Goal: Task Accomplishment & Management: Complete application form

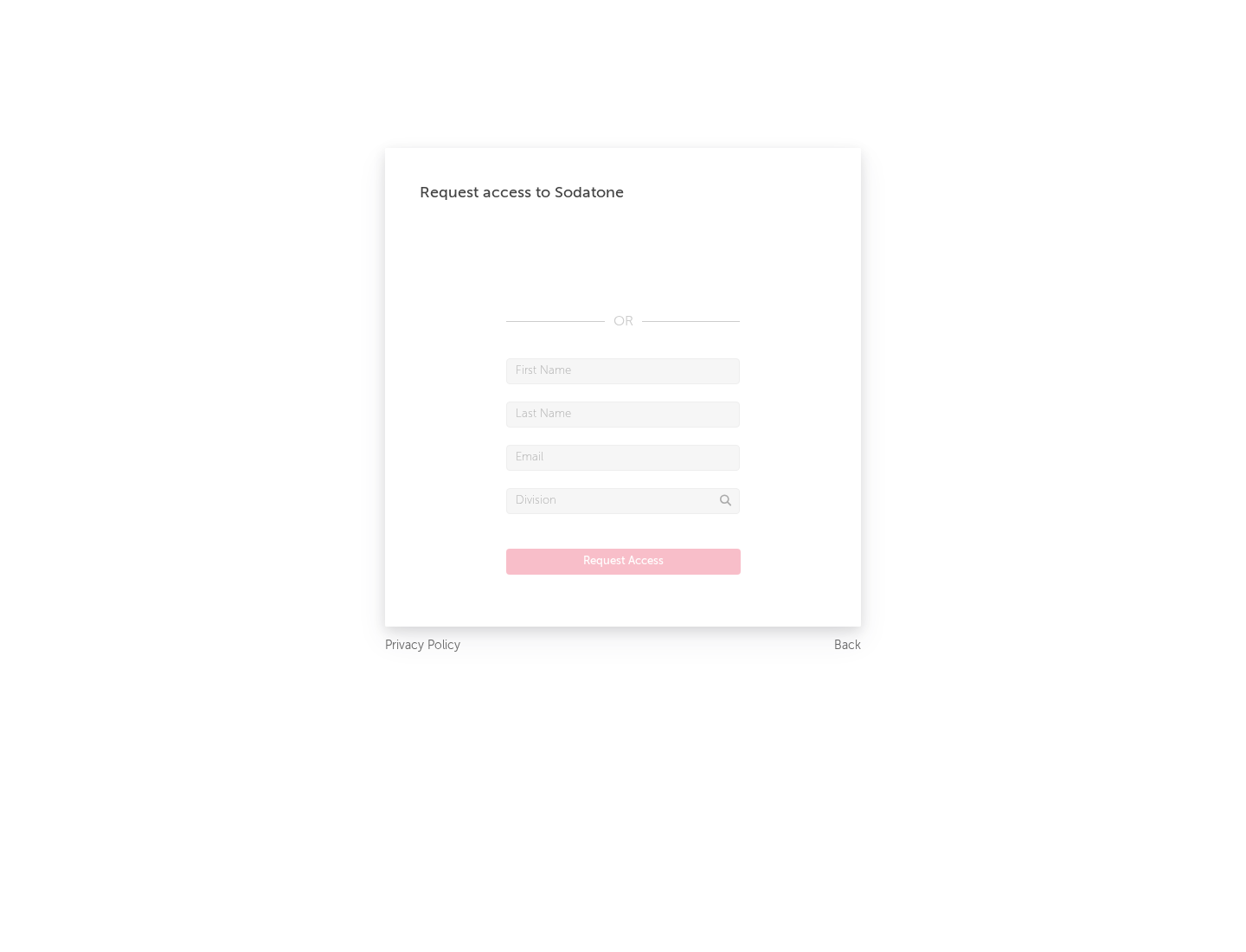
click at [623, 371] on input "text" at bounding box center [623, 371] width 234 height 26
type input "[PERSON_NAME]"
click at [623, 414] on input "text" at bounding box center [623, 414] width 234 height 26
type input "[PERSON_NAME]"
click at [623, 457] on input "text" at bounding box center [623, 457] width 234 height 26
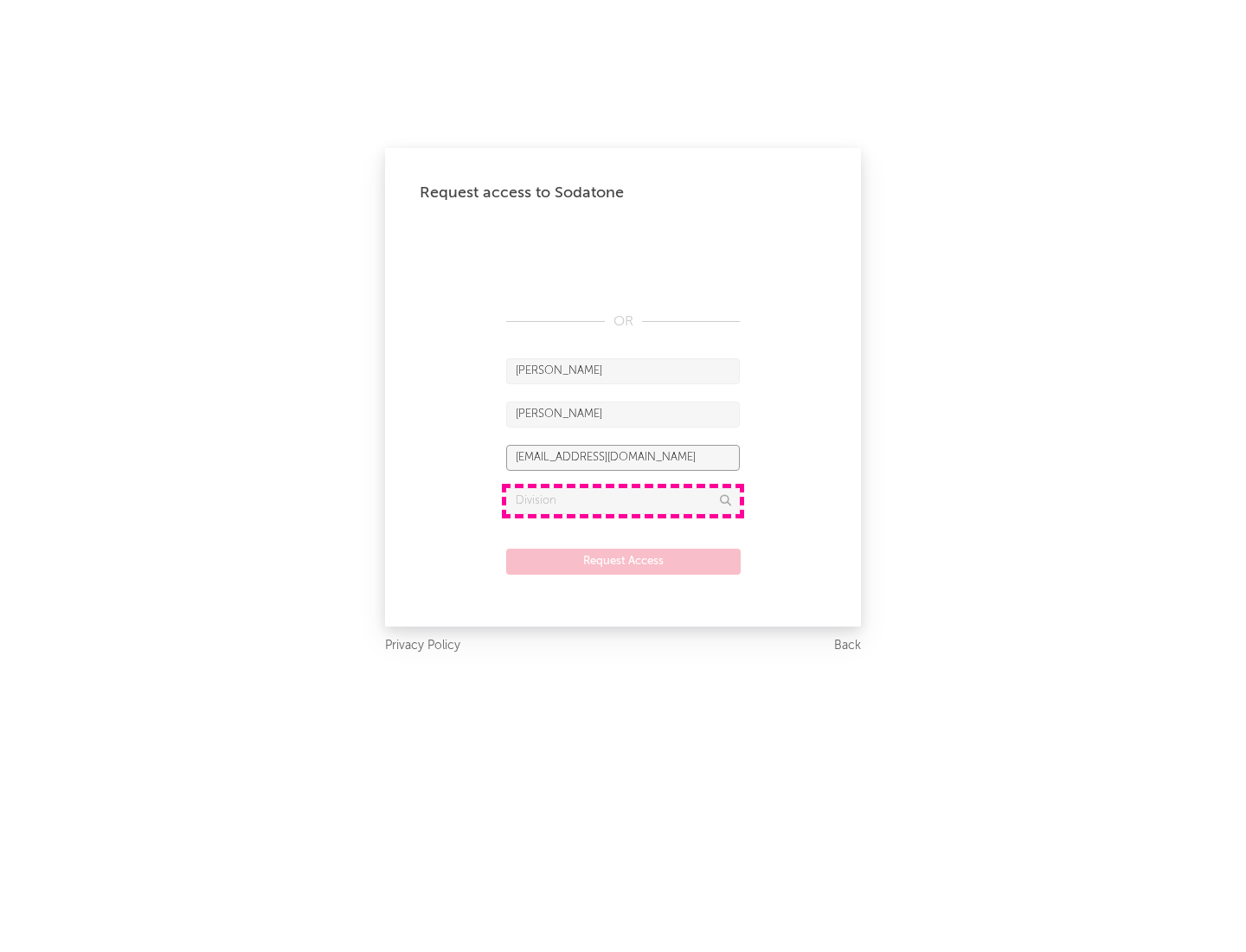
type input "[EMAIL_ADDRESS][DOMAIN_NAME]"
click at [623, 501] on input "text" at bounding box center [623, 501] width 234 height 26
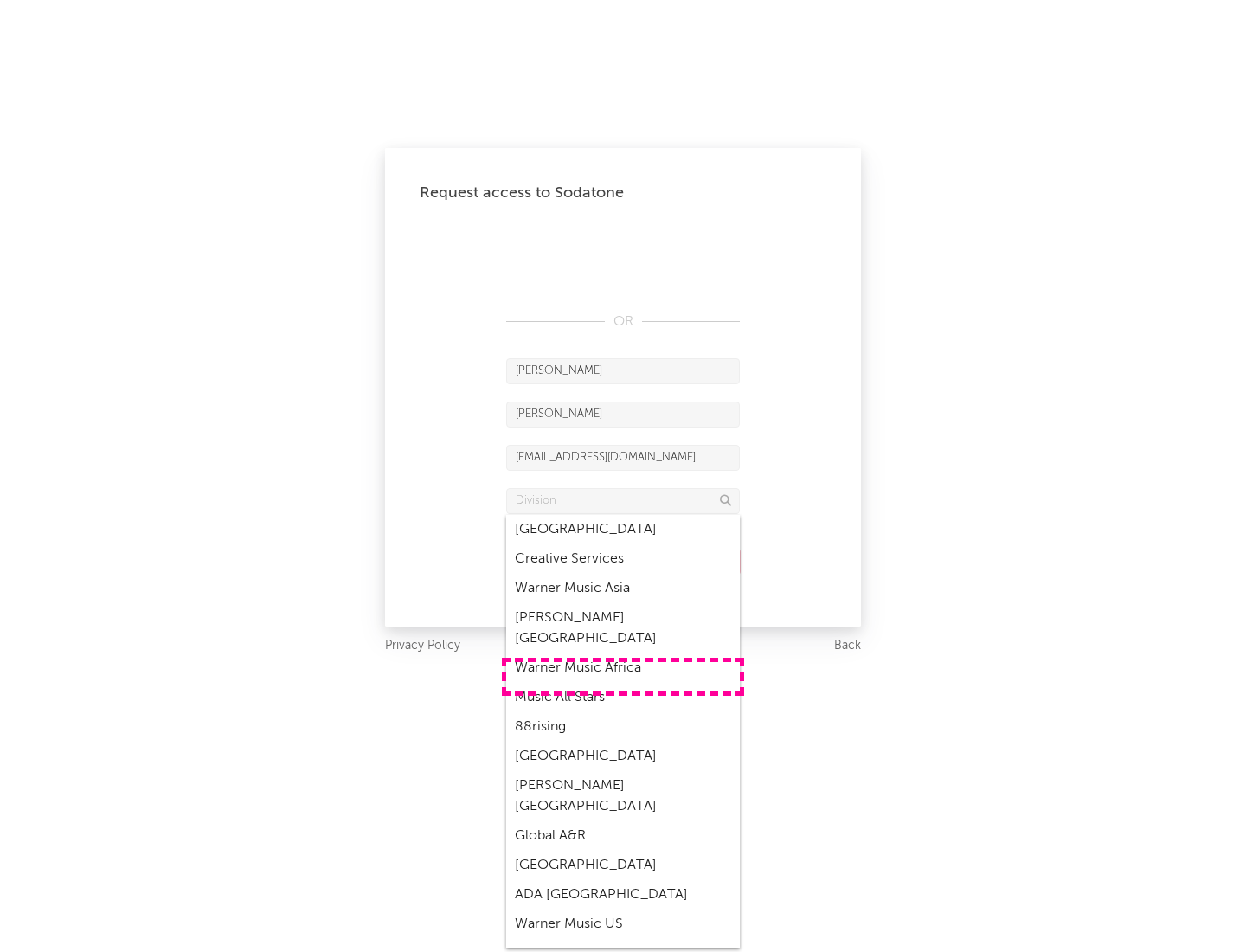
click at [623, 683] on div "Music All Stars" at bounding box center [623, 697] width 234 height 30
type input "Music All Stars"
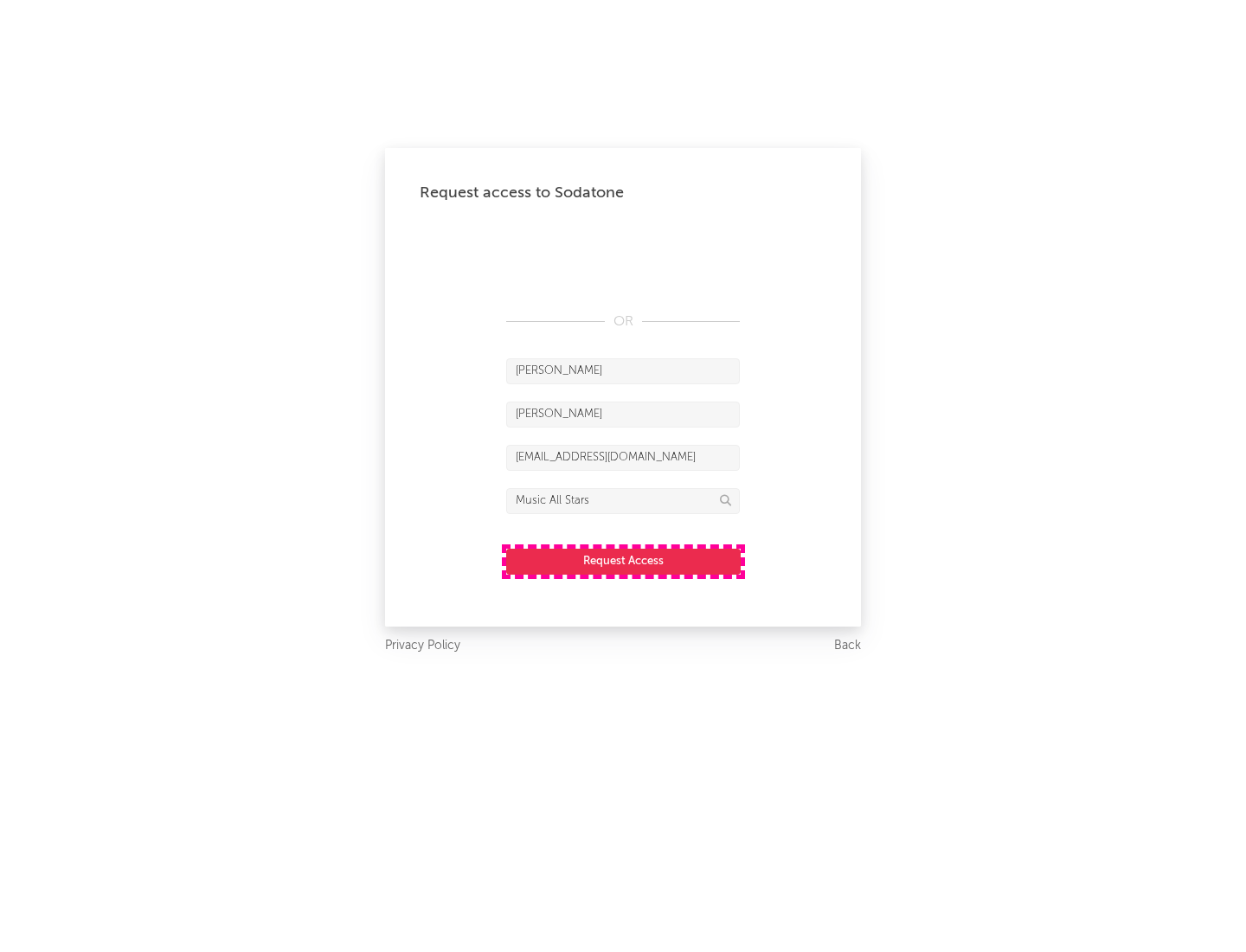
click at [623, 561] on button "Request Access" at bounding box center [623, 562] width 234 height 26
